Goal: Complete application form

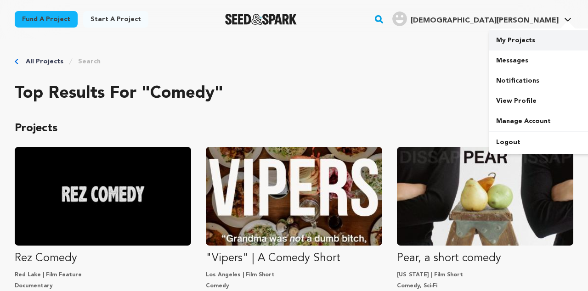
click at [511, 41] on link "My Projects" at bounding box center [540, 40] width 103 height 20
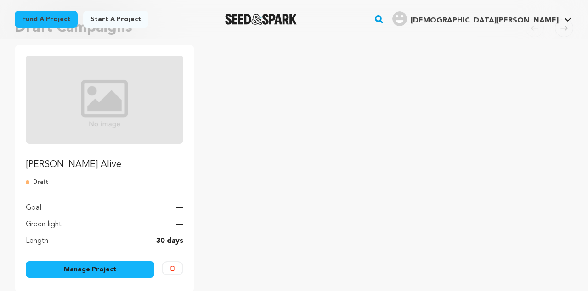
scroll to position [124, 0]
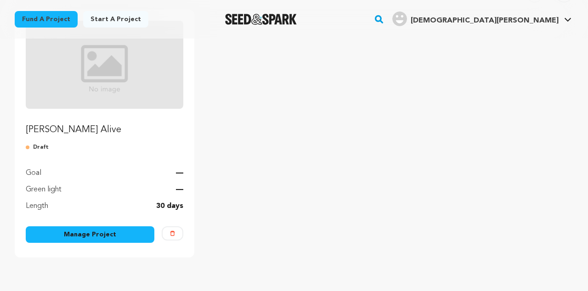
click at [80, 236] on link "Manage Project" at bounding box center [90, 234] width 129 height 17
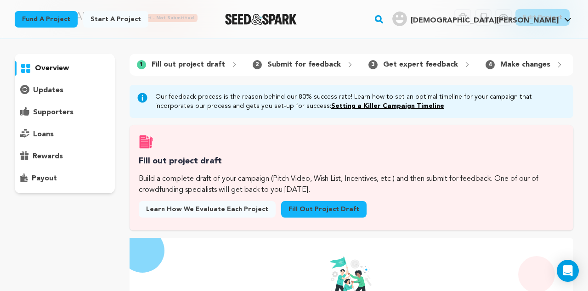
scroll to position [41, 0]
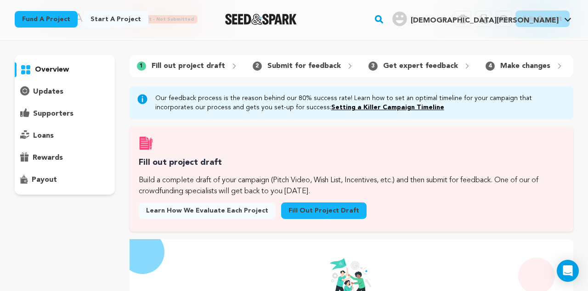
click at [304, 212] on link "Fill out project draft" at bounding box center [323, 210] width 85 height 17
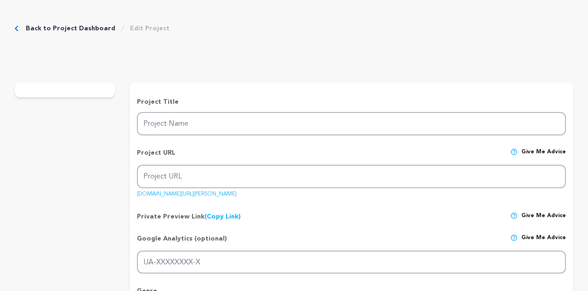
type input "[PERSON_NAME] Alive"
type input "[PERSON_NAME]-alive"
type input "Tbd"
type textarea "Tbd"
type textarea "TBD"
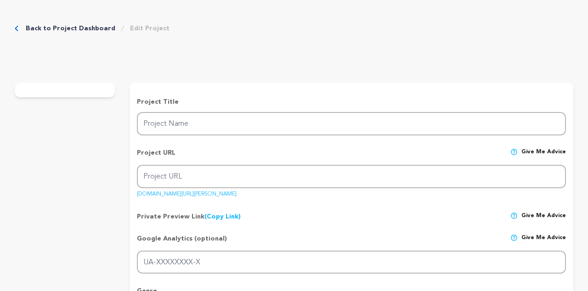
type textarea "Ashes to Films"
radio input "true"
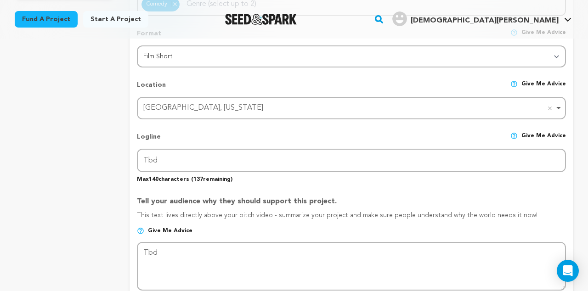
scroll to position [354, 0]
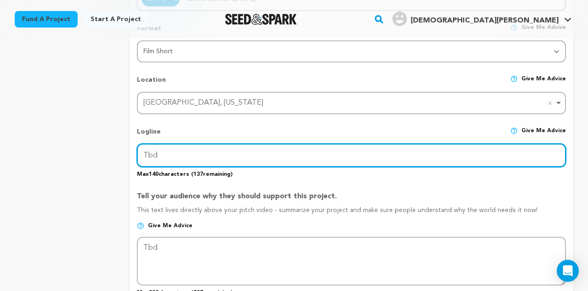
drag, startPoint x: 202, startPoint y: 156, endPoint x: 141, endPoint y: 150, distance: 61.4
click at [141, 150] on input "Tbd" at bounding box center [351, 155] width 429 height 23
paste input "When the Eaton Fire burns her home to the ground, one woman discovers that rebu…"
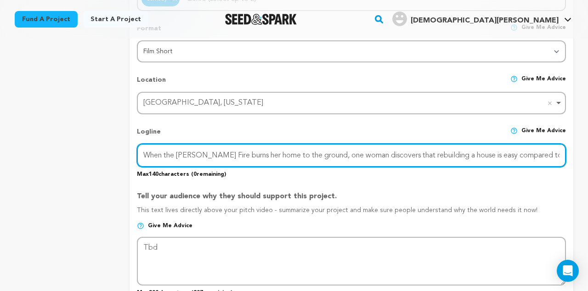
click at [238, 155] on input "When the Eaton Fire burns her home to the ground, one woman discovers that rebu…" at bounding box center [351, 155] width 429 height 23
drag, startPoint x: 141, startPoint y: 153, endPoint x: 567, endPoint y: 156, distance: 426.1
click at [567, 157] on form "Project Title Project Name Eaton Alive Project URL Give me advice Project URL e…" at bounding box center [351, 253] width 444 height 945
drag, startPoint x: 235, startPoint y: 153, endPoint x: 133, endPoint y: 150, distance: 102.4
click at [133, 150] on form "Project Title Project Name Eaton Alive Project URL Give me advice Project URL e…" at bounding box center [351, 253] width 444 height 945
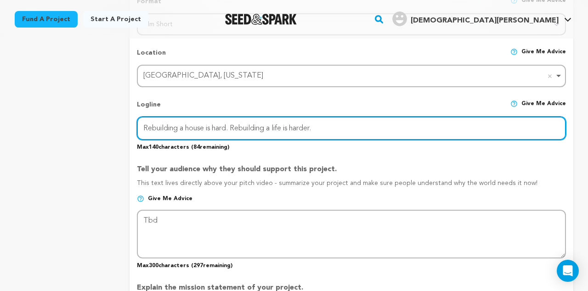
scroll to position [388, 0]
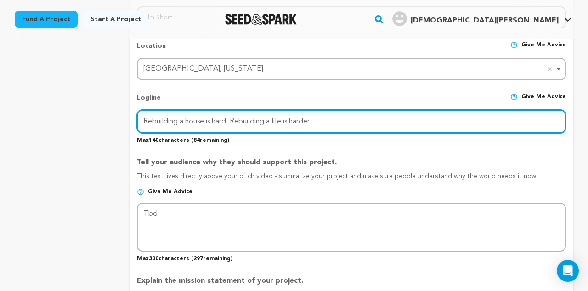
type input "Rebuilding a house is hard. Rebuilding a life is harder."
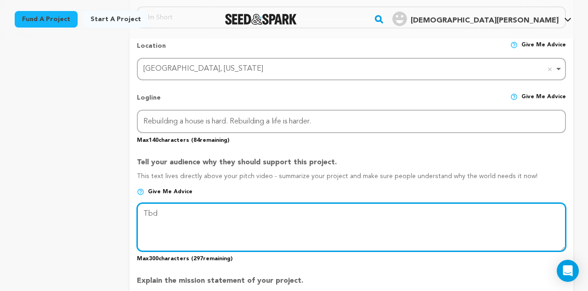
click at [172, 219] on textarea at bounding box center [351, 227] width 429 height 49
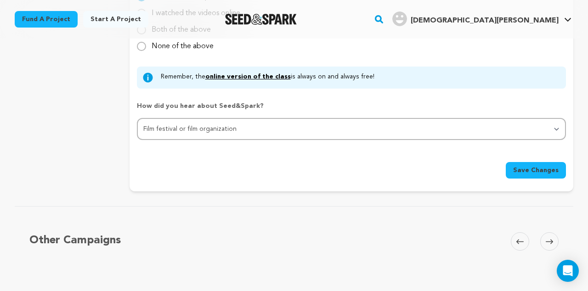
scroll to position [899, 0]
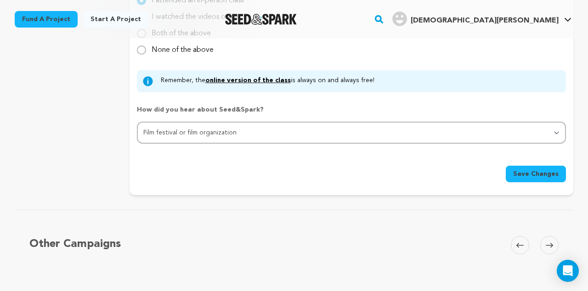
click at [534, 175] on span "Save Changes" at bounding box center [535, 173] width 45 height 9
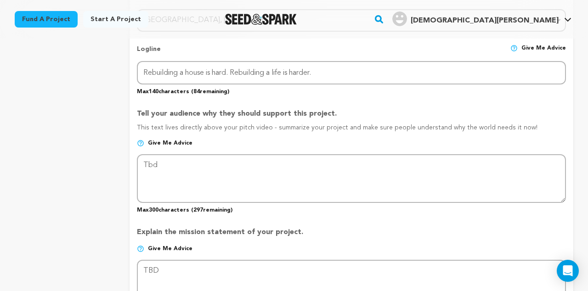
scroll to position [439, 0]
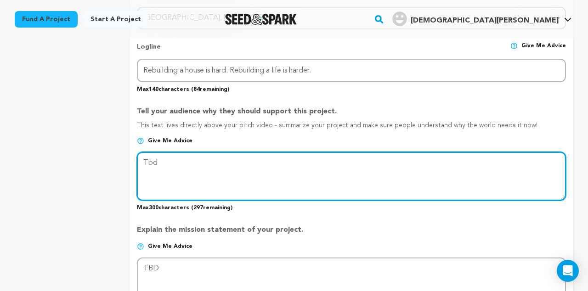
click at [185, 172] on textarea at bounding box center [351, 176] width 429 height 49
drag, startPoint x: 161, startPoint y: 161, endPoint x: 135, endPoint y: 160, distance: 25.3
click at [135, 160] on form "Project Title Project Name Eaton Alive Project URL Give me advice Project URL e…" at bounding box center [351, 169] width 444 height 945
paste textarea "Eaton Alive isn’t just a comedy short — it’s about resilience, absurdity, and f…"
type textarea "Eaton Alive isn’t just a comedy short — it’s about resilience, absurdity, and f…"
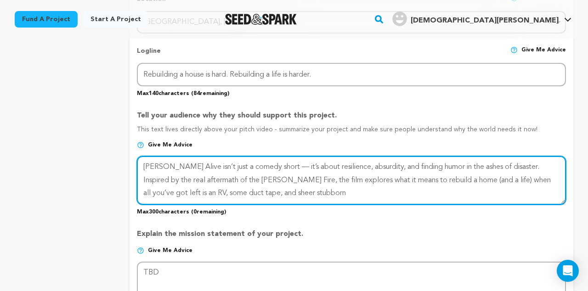
scroll to position [437, 0]
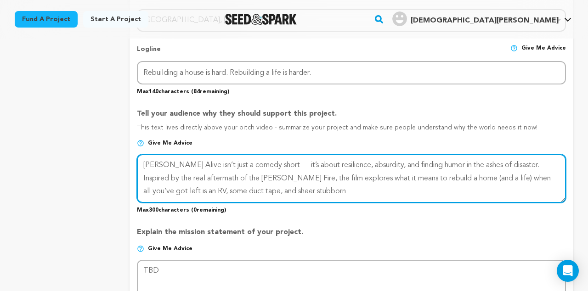
drag, startPoint x: 281, startPoint y: 191, endPoint x: 139, endPoint y: 159, distance: 145.4
click at [139, 159] on textarea at bounding box center [351, 178] width 429 height 49
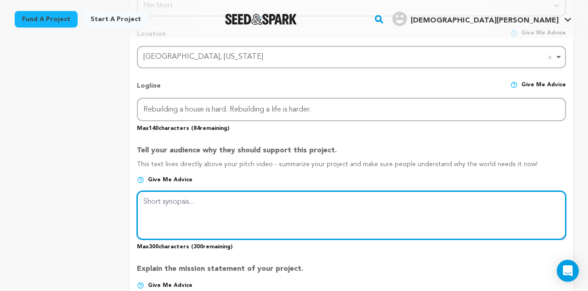
scroll to position [411, 0]
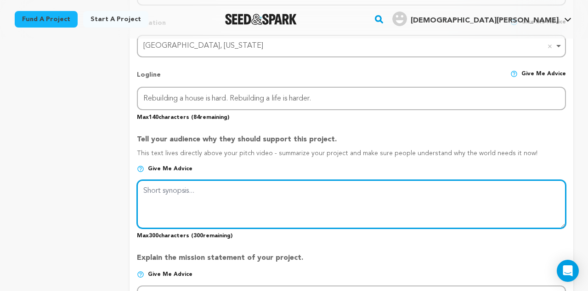
paste textarea "Eaton Alive is a dark comedy about rebuilding life after the Eaton Fire—RV livi…"
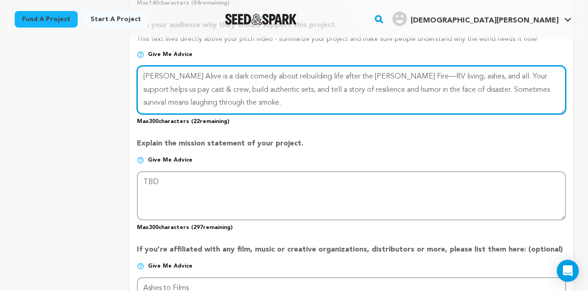
scroll to position [526, 0]
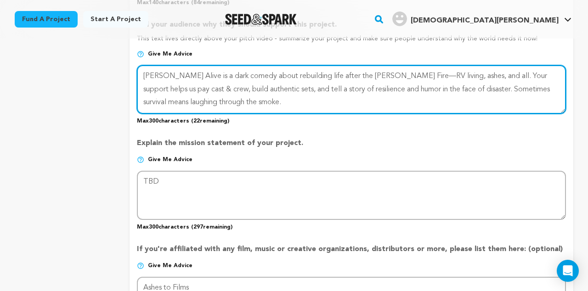
type textarea "Eaton Alive is a dark comedy about rebuilding life after the Eaton Fire—RV livi…"
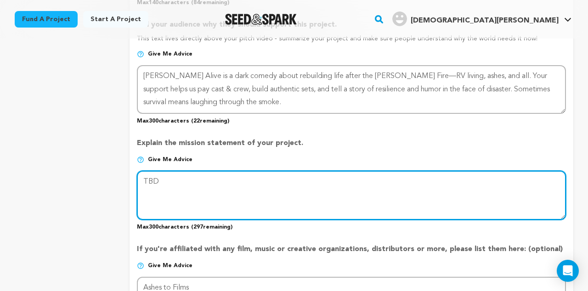
click at [239, 193] on textarea at bounding box center [351, 195] width 429 height 49
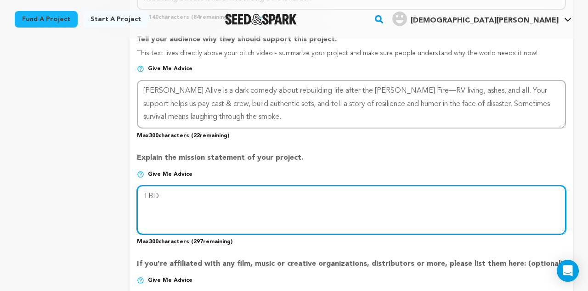
scroll to position [498, 0]
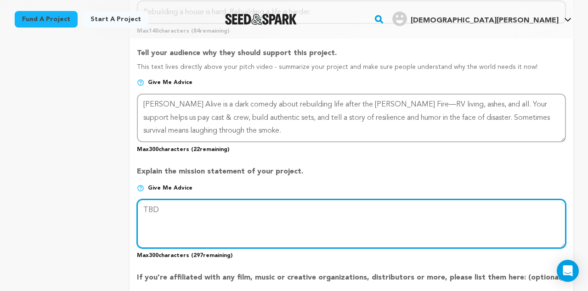
drag, startPoint x: 162, startPoint y: 211, endPoint x: 140, endPoint y: 206, distance: 22.1
click at [140, 206] on textarea at bounding box center [351, 223] width 429 height 49
paste textarea "Our mission with Eaton Alive is to tell a story about resilience through comedy…"
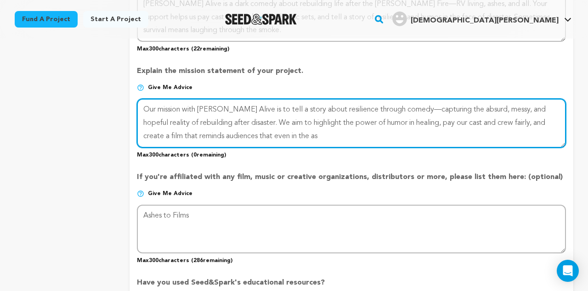
scroll to position [597, 0]
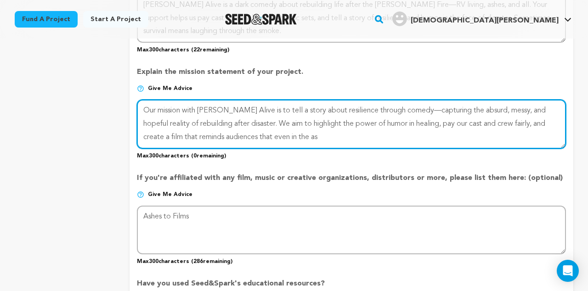
drag, startPoint x: 237, startPoint y: 108, endPoint x: 185, endPoint y: 109, distance: 52.8
click at [185, 109] on textarea at bounding box center [351, 124] width 429 height 49
click at [350, 110] on textarea at bounding box center [351, 124] width 429 height 49
click at [272, 136] on textarea at bounding box center [351, 124] width 429 height 49
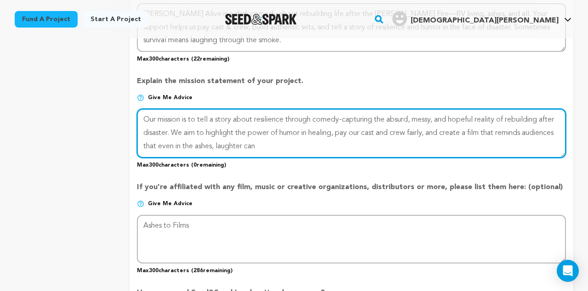
scroll to position [590, 0]
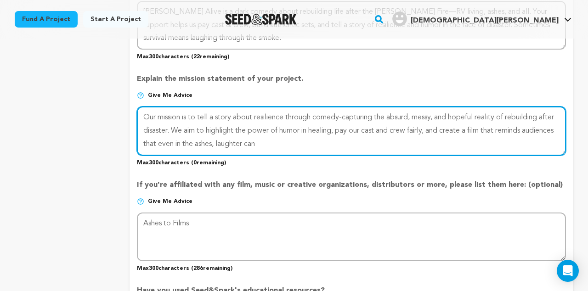
drag, startPoint x: 450, startPoint y: 129, endPoint x: 358, endPoint y: 129, distance: 92.7
click at [358, 129] on textarea at bounding box center [351, 131] width 429 height 49
click at [240, 143] on textarea at bounding box center [351, 131] width 429 height 49
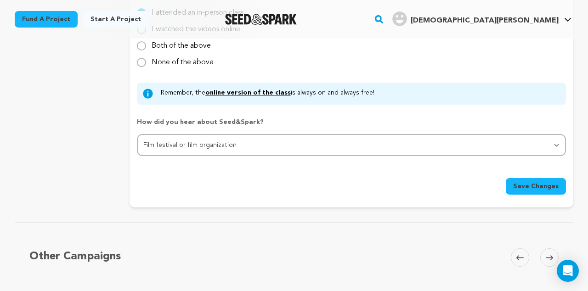
scroll to position [891, 0]
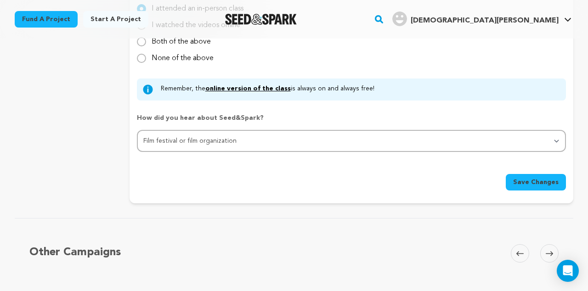
type textarea "Our mission is to tell a story about resilience through comedy-capturing the ab…"
click at [532, 183] on span "Save Changes" at bounding box center [535, 182] width 45 height 9
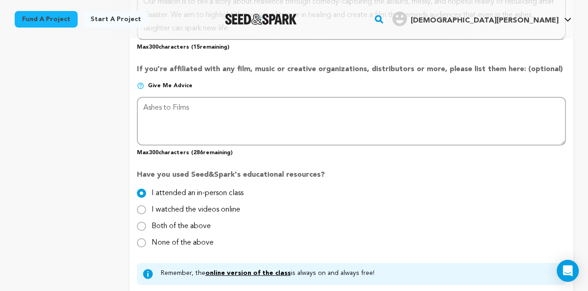
scroll to position [709, 0]
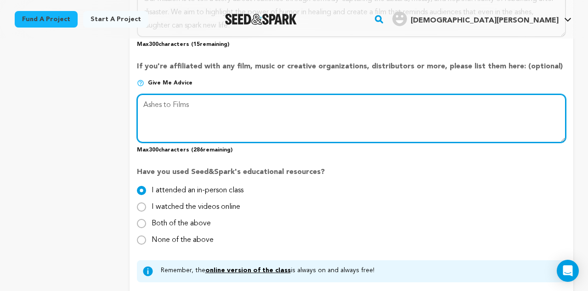
click at [144, 103] on textarea at bounding box center [351, 118] width 429 height 49
click at [282, 107] on textarea at bounding box center [351, 118] width 429 height 49
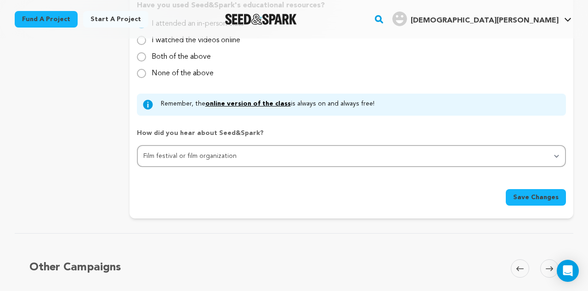
scroll to position [881, 0]
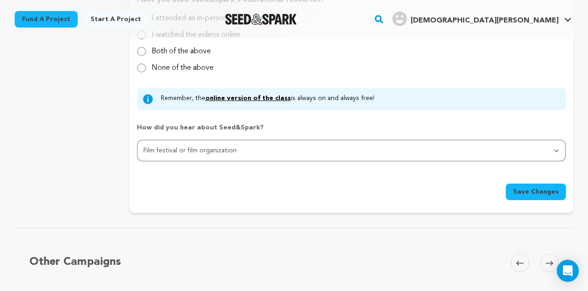
type textarea "This film is part of the Ashes to Films program."
click at [534, 189] on span "Save Changes" at bounding box center [535, 191] width 45 height 9
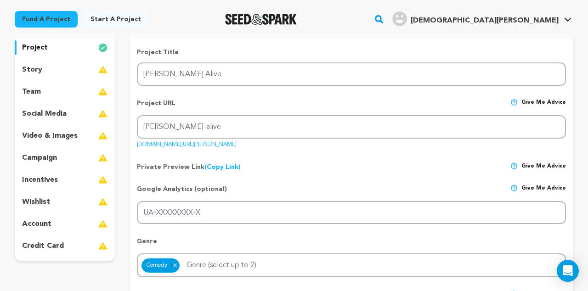
scroll to position [82, 0]
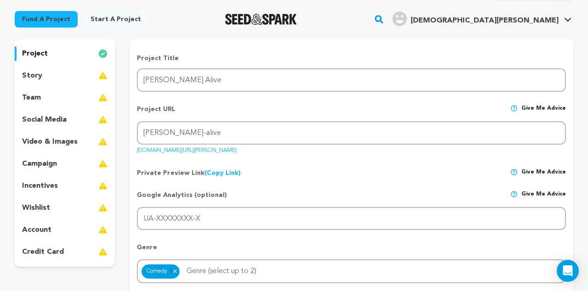
click at [32, 79] on p "story" at bounding box center [32, 75] width 20 height 11
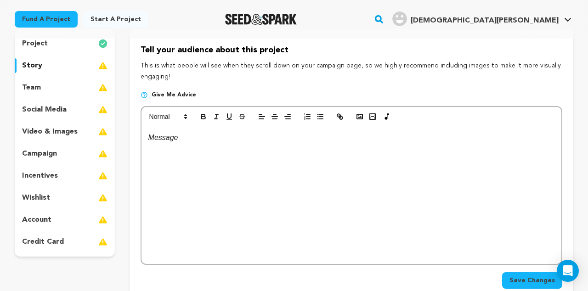
scroll to position [87, 0]
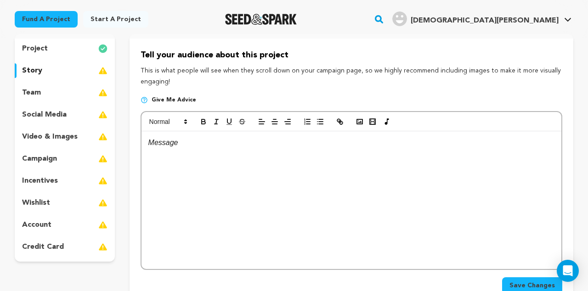
click at [150, 141] on p at bounding box center [351, 143] width 406 height 12
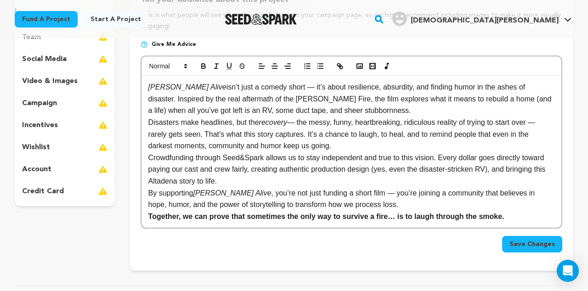
scroll to position [142, 0]
drag, startPoint x: 243, startPoint y: 110, endPoint x: 192, endPoint y: 111, distance: 51.0
click at [192, 111] on p "Eaton Alive isn’t just a comedy short — it’s about resilience, absurdity, and f…" at bounding box center [351, 99] width 406 height 35
click at [198, 110] on p "Eaton Alive isn’t just a comedy short — it’s about resilience, absurdity, and f…" at bounding box center [351, 99] width 406 height 35
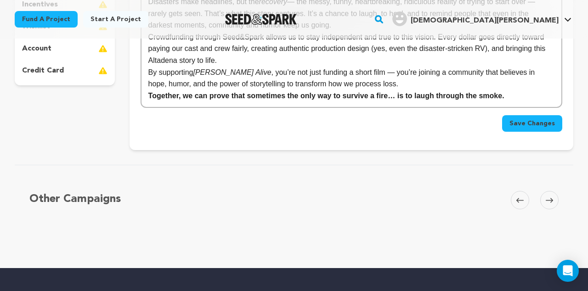
scroll to position [264, 0]
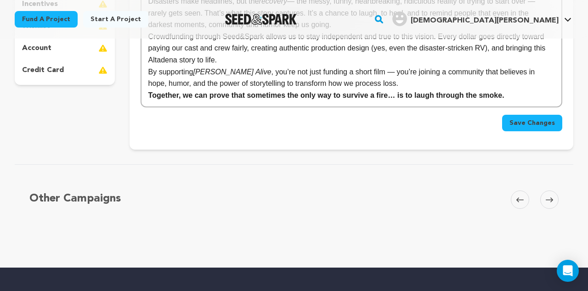
click at [534, 120] on span "Save Changes" at bounding box center [531, 122] width 45 height 9
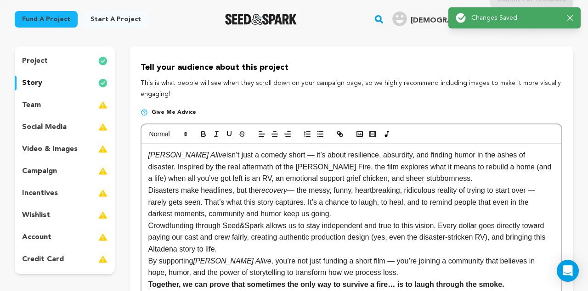
scroll to position [72, 0]
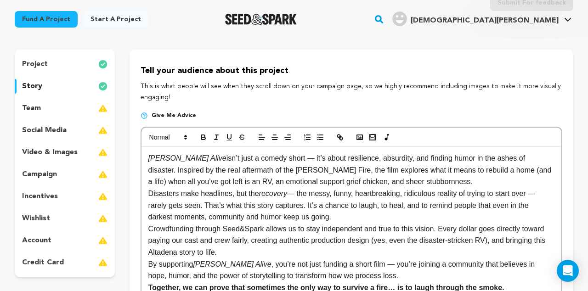
click at [36, 108] on p "team" at bounding box center [31, 108] width 19 height 11
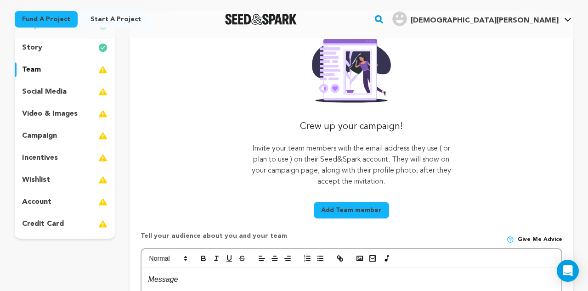
scroll to position [101, 0]
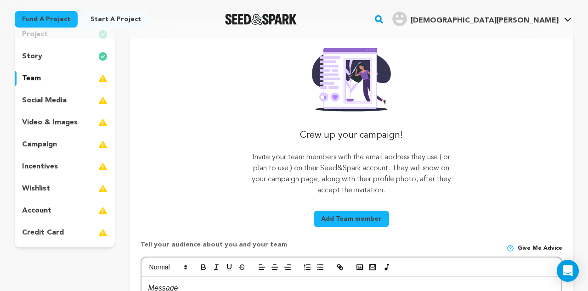
click at [47, 102] on p "social media" at bounding box center [44, 100] width 45 height 11
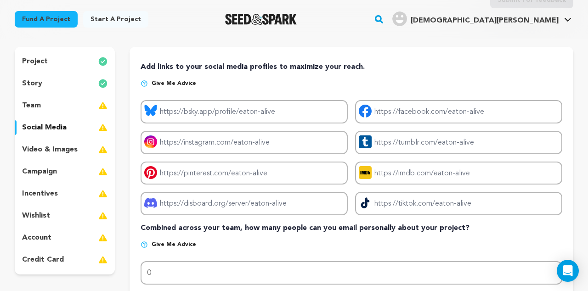
scroll to position [77, 0]
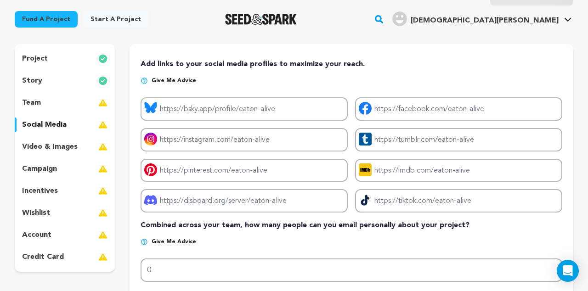
click at [45, 187] on p "incentives" at bounding box center [40, 190] width 36 height 11
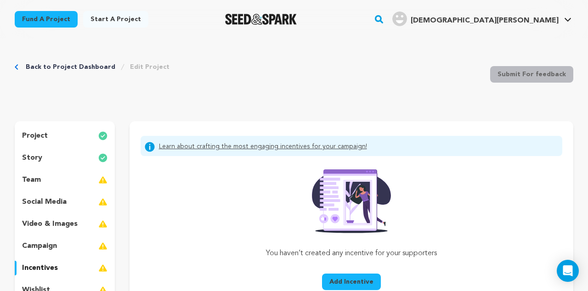
click at [40, 23] on link "Fund a project" at bounding box center [46, 19] width 63 height 17
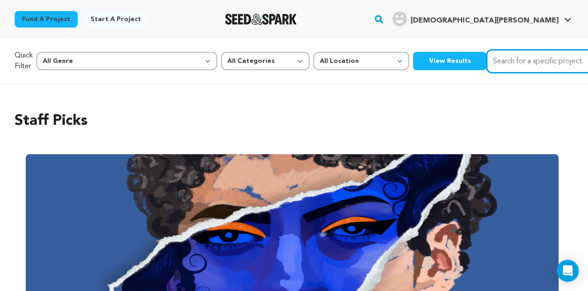
click at [486, 60] on input "Search for a specific project" at bounding box center [555, 61] width 138 height 23
type input "butter"
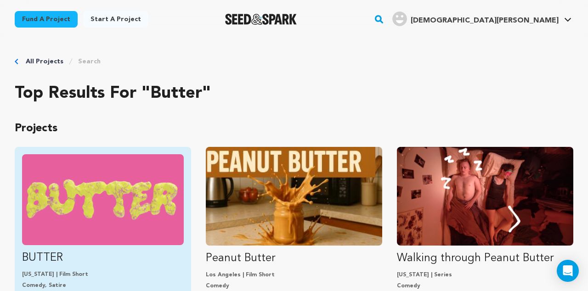
click at [109, 190] on img "Fund BUTTER" at bounding box center [103, 199] width 162 height 91
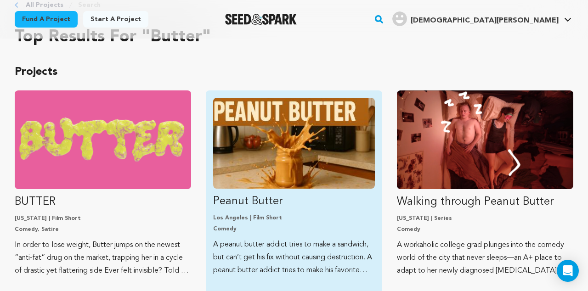
scroll to position [61, 0]
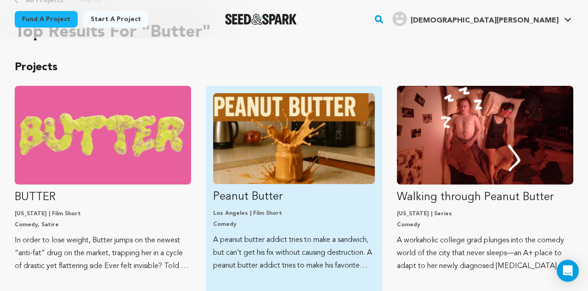
click at [282, 146] on img "Fund Peanut Butter" at bounding box center [294, 138] width 162 height 91
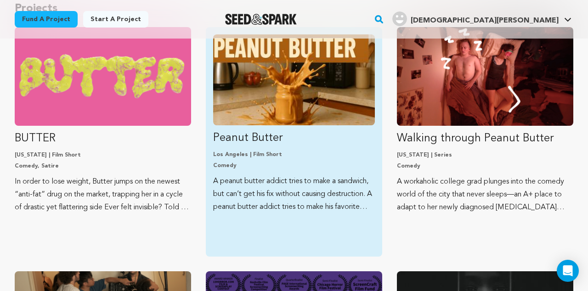
scroll to position [117, 0]
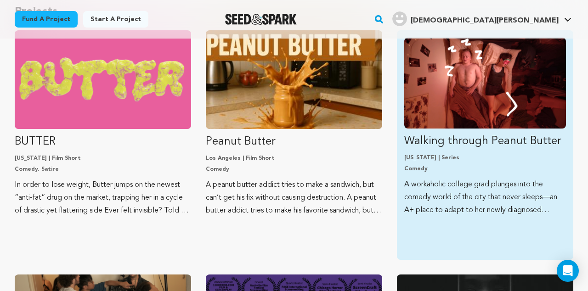
click at [486, 79] on img "Fund Walking through Peanut Butter" at bounding box center [485, 83] width 162 height 91
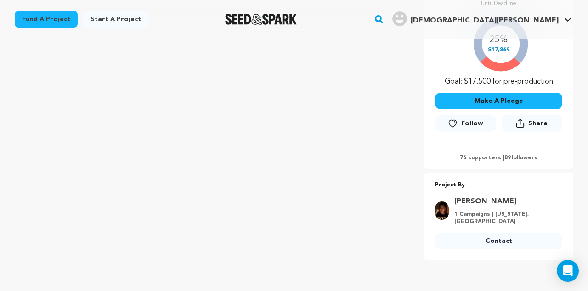
scroll to position [199, 0]
